Goal: Check status: Check status

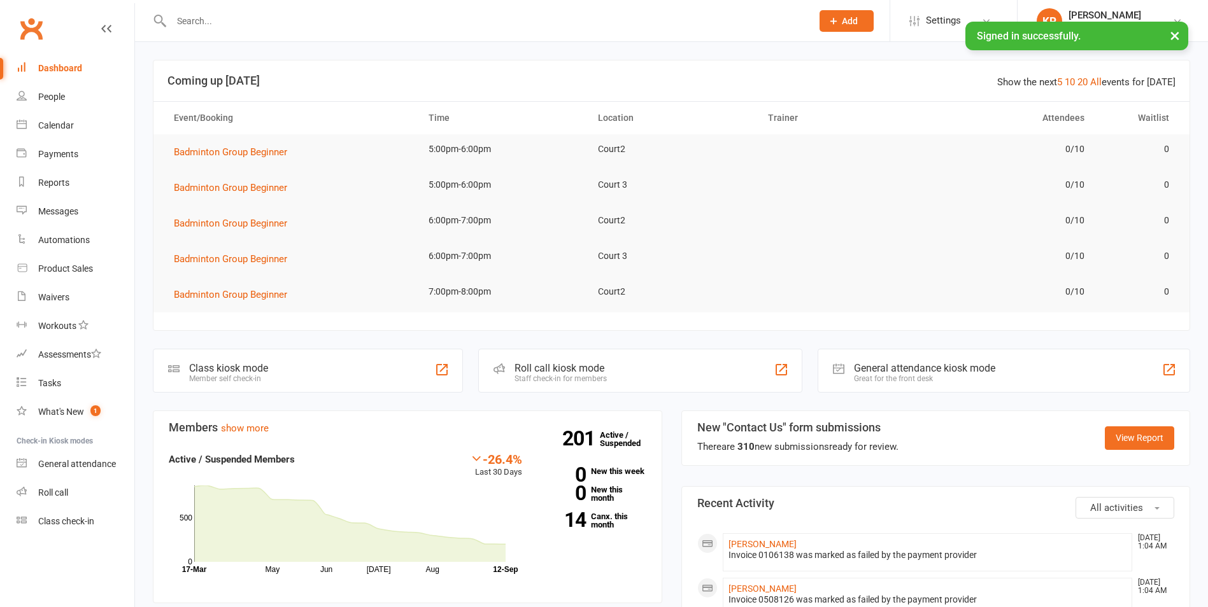
click at [313, 20] on input "text" at bounding box center [484, 21] width 635 height 18
paste input "[PERSON_NAME]"
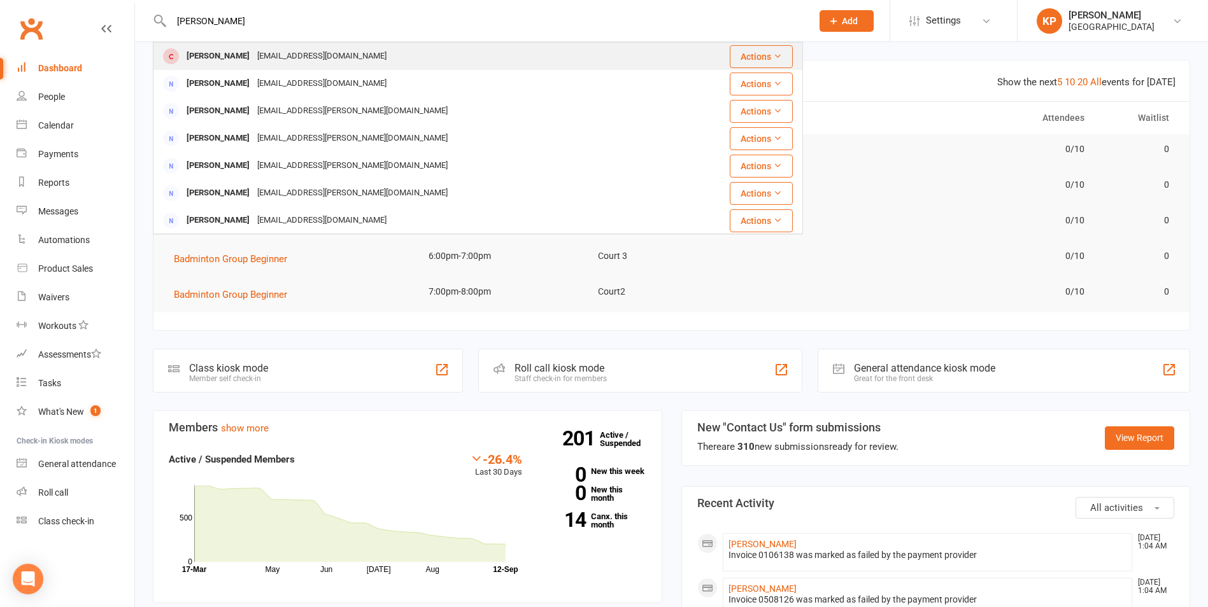
type input "[PERSON_NAME]"
click at [328, 53] on div "[EMAIL_ADDRESS][DOMAIN_NAME]" at bounding box center [321, 56] width 137 height 18
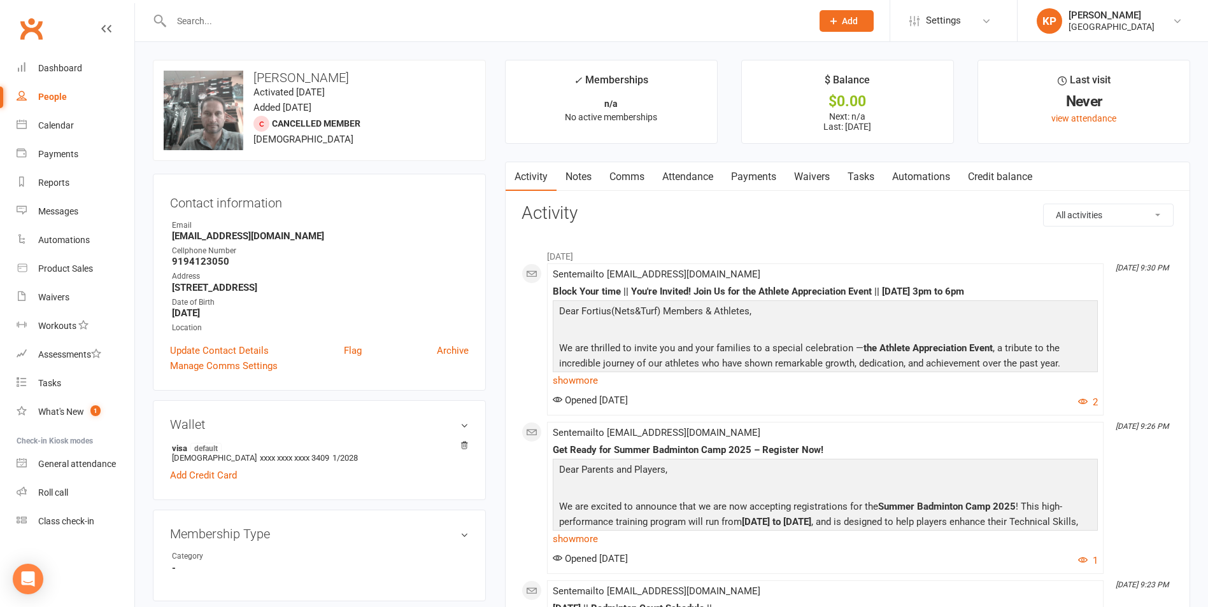
click at [758, 173] on link "Payments" at bounding box center [753, 176] width 63 height 29
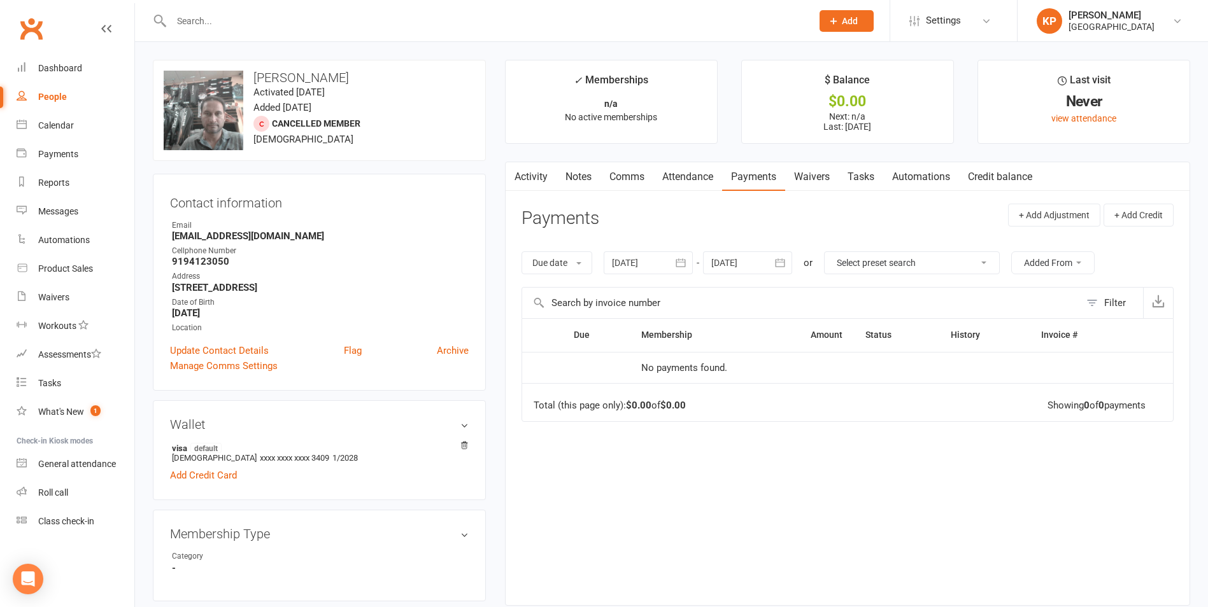
click at [680, 260] on icon "button" at bounding box center [681, 263] width 10 height 8
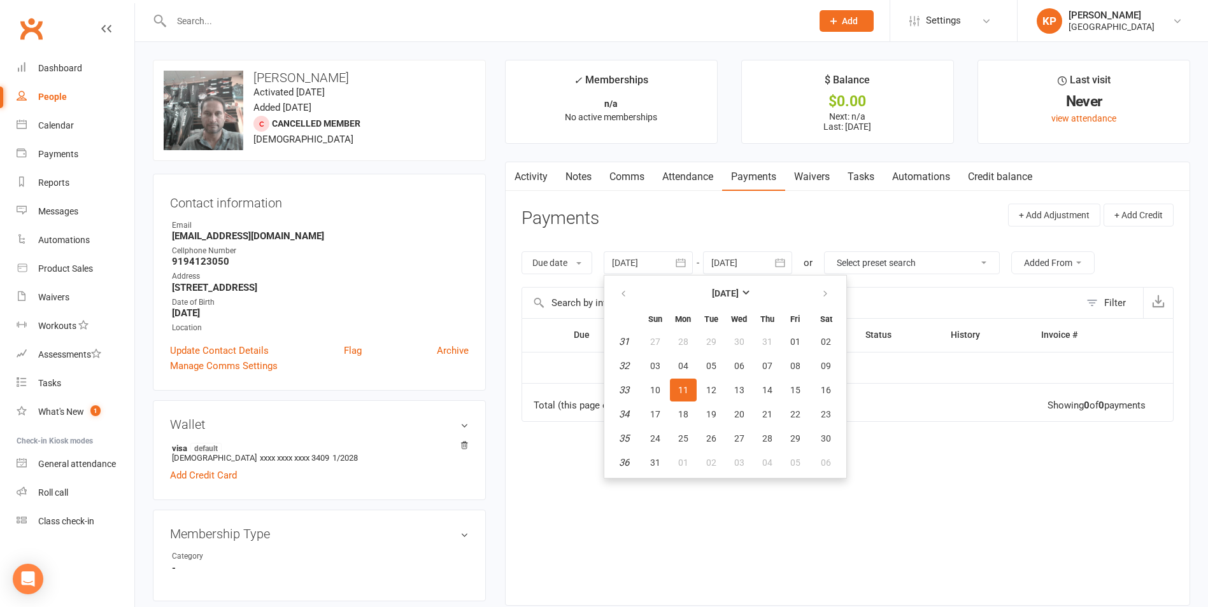
click at [626, 280] on th at bounding box center [624, 294] width 32 height 28
click at [626, 295] on icon "button" at bounding box center [623, 294] width 9 height 10
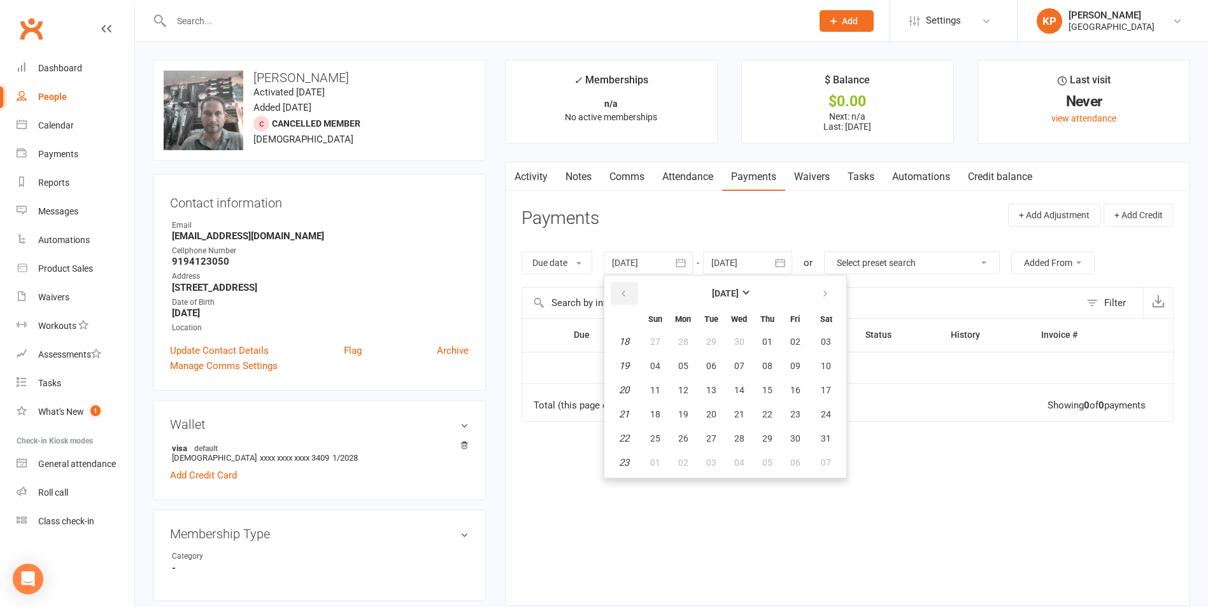
click at [626, 295] on icon "button" at bounding box center [623, 294] width 9 height 10
click at [831, 341] on span "01" at bounding box center [826, 342] width 10 height 10
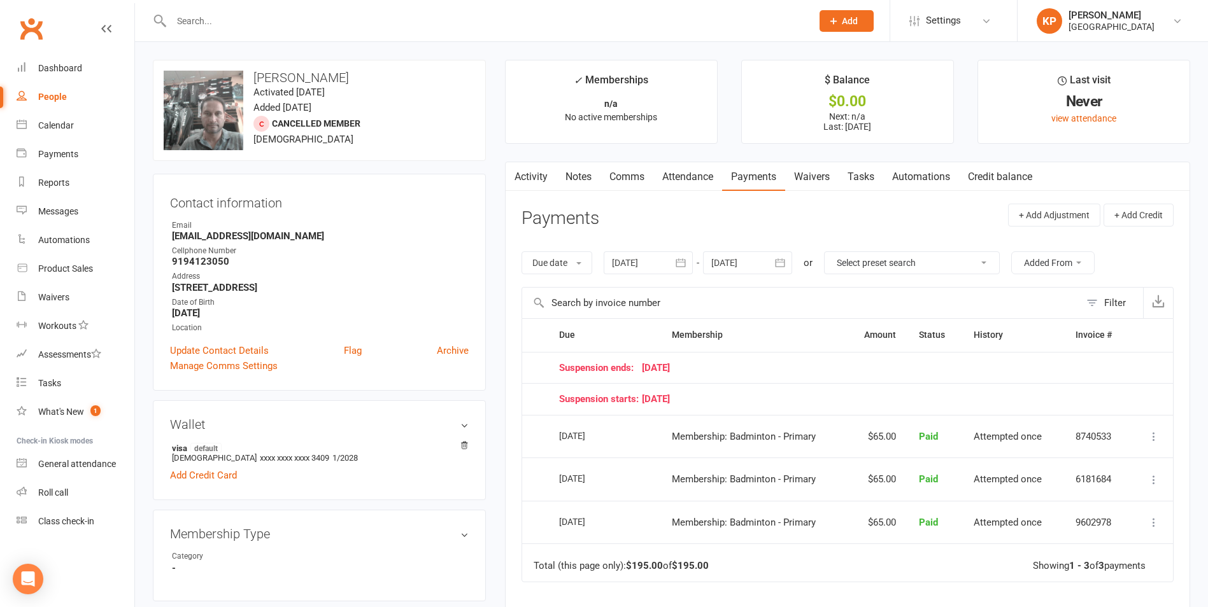
click at [681, 260] on icon "button" at bounding box center [680, 263] width 13 height 13
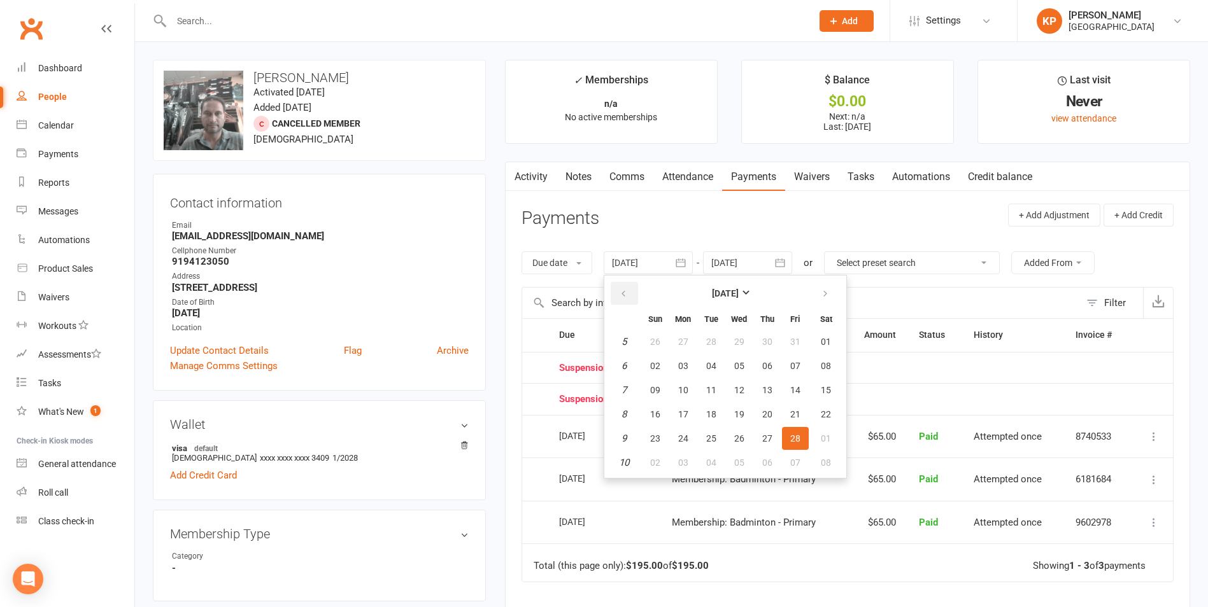
click at [633, 292] on button "button" at bounding box center [624, 293] width 27 height 23
click at [655, 339] on span "01" at bounding box center [655, 342] width 10 height 10
type input "[DATE]"
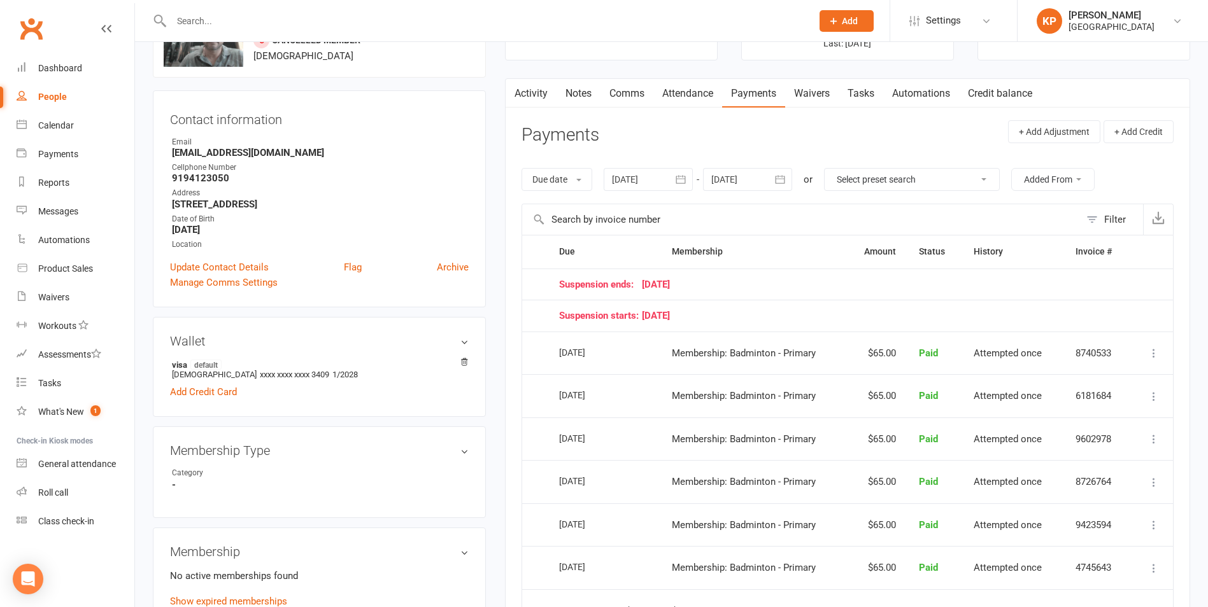
scroll to position [64, 0]
